Goal: Task Accomplishment & Management: Complete application form

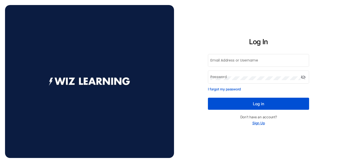
click at [261, 124] on link "Sign Up" at bounding box center [259, 123] width 13 height 4
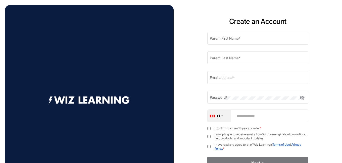
click at [215, 117] on div "+1" at bounding box center [219, 116] width 23 height 12
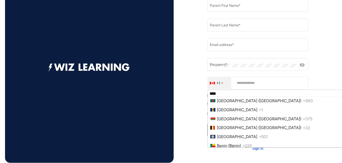
scroll to position [148, 0]
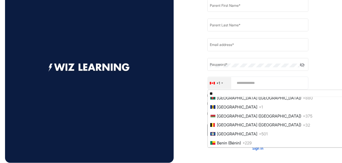
type input "*"
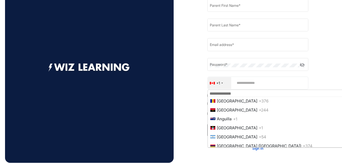
scroll to position [0, 0]
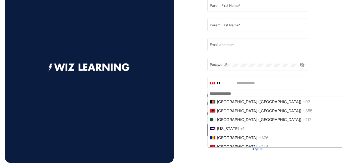
click at [191, 95] on div "Create an Account Parent First Name * Parent Last Name * Email address * Passwo…" at bounding box center [258, 67] width 169 height 201
